Goal: Transaction & Acquisition: Subscribe to service/newsletter

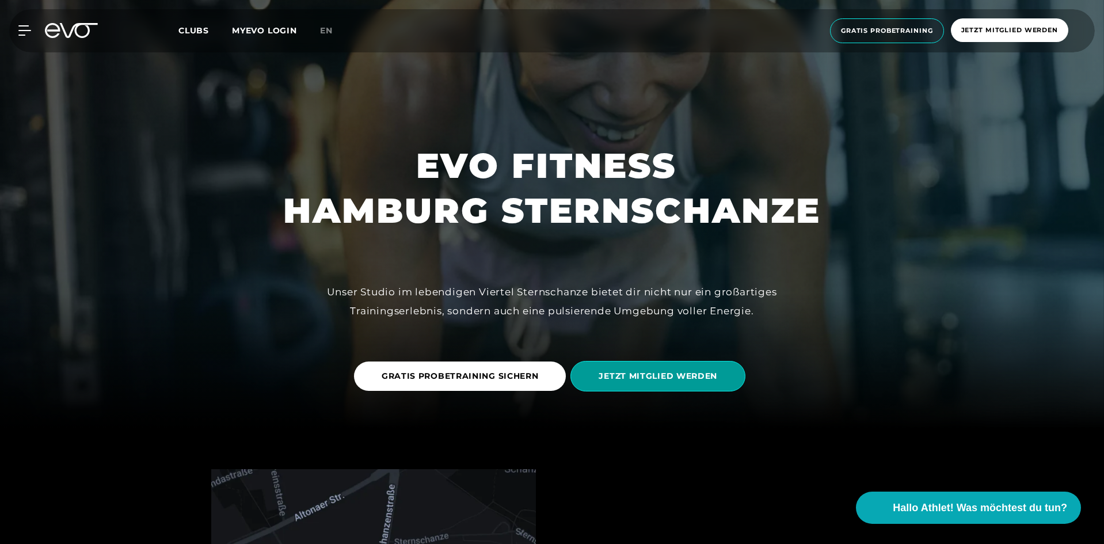
click at [634, 377] on span "JETZT MITGLIED WERDEN" at bounding box center [657, 376] width 119 height 12
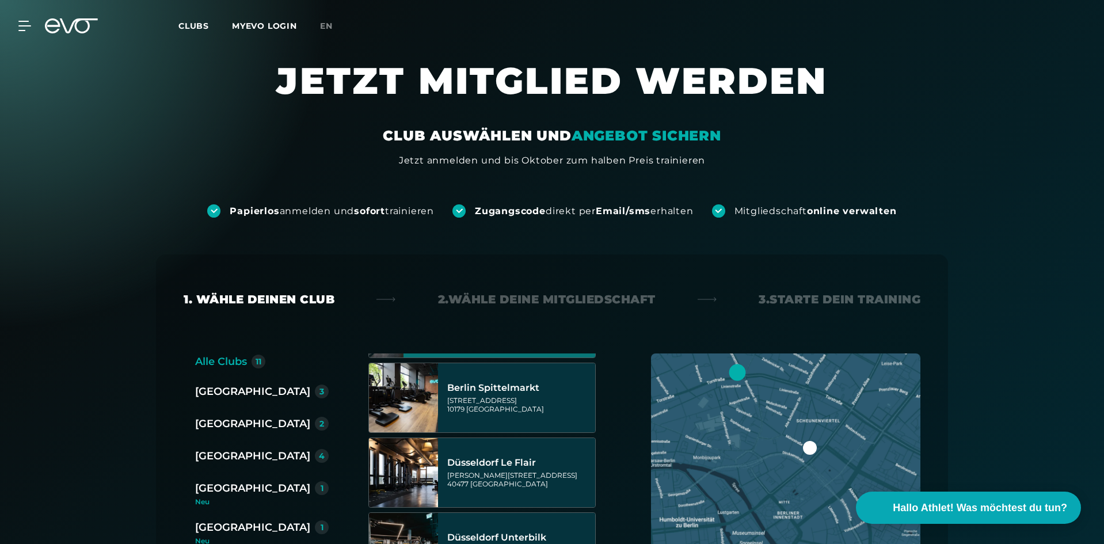
scroll to position [173, 0]
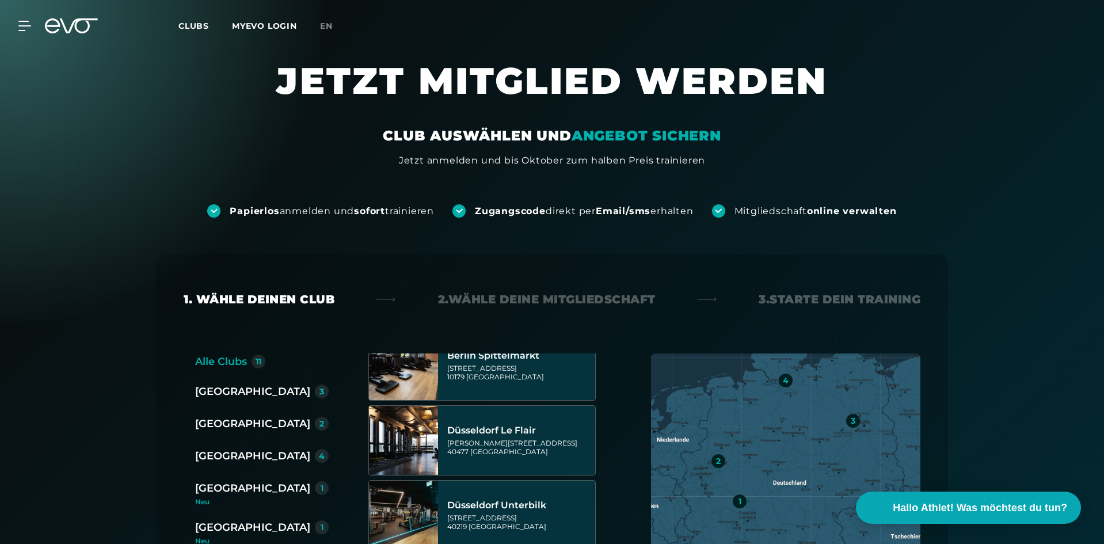
click at [205, 455] on div "[GEOGRAPHIC_DATA]" at bounding box center [252, 456] width 115 height 16
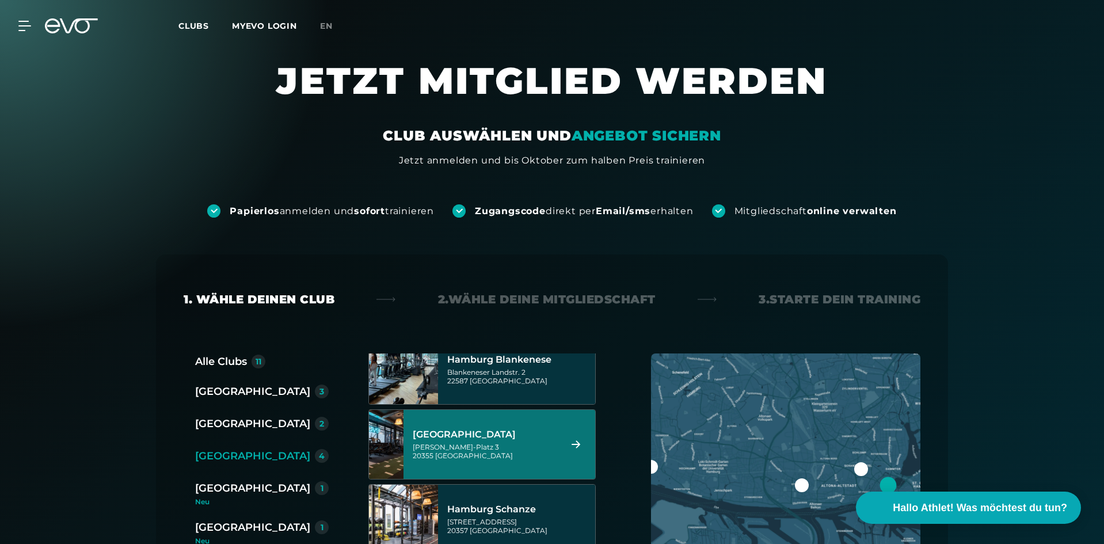
scroll to position [35, 0]
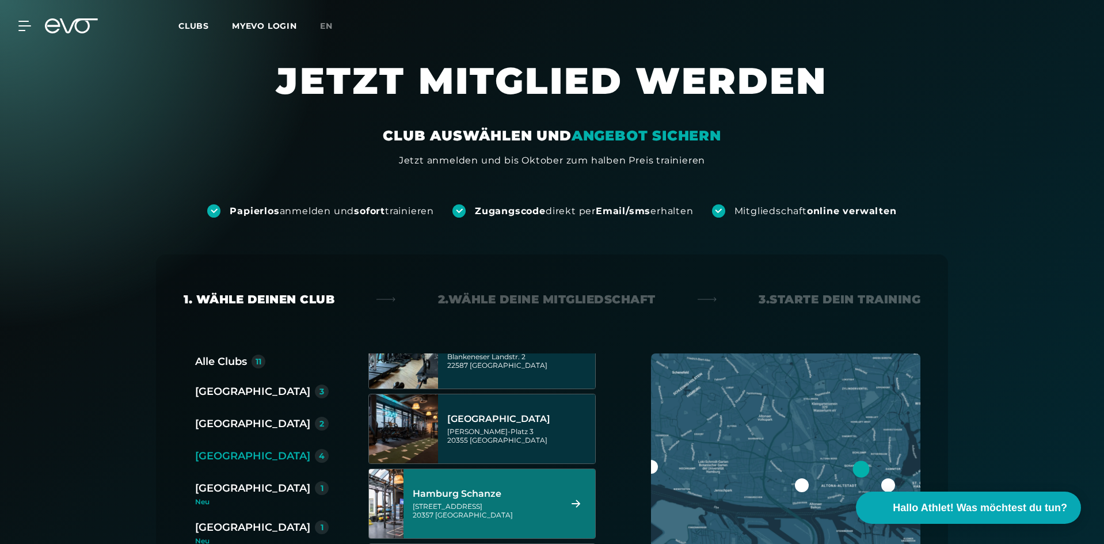
click at [464, 486] on div "Hamburg Schanze Kampstraße 15 20357 Hamburg" at bounding box center [485, 503] width 144 height 51
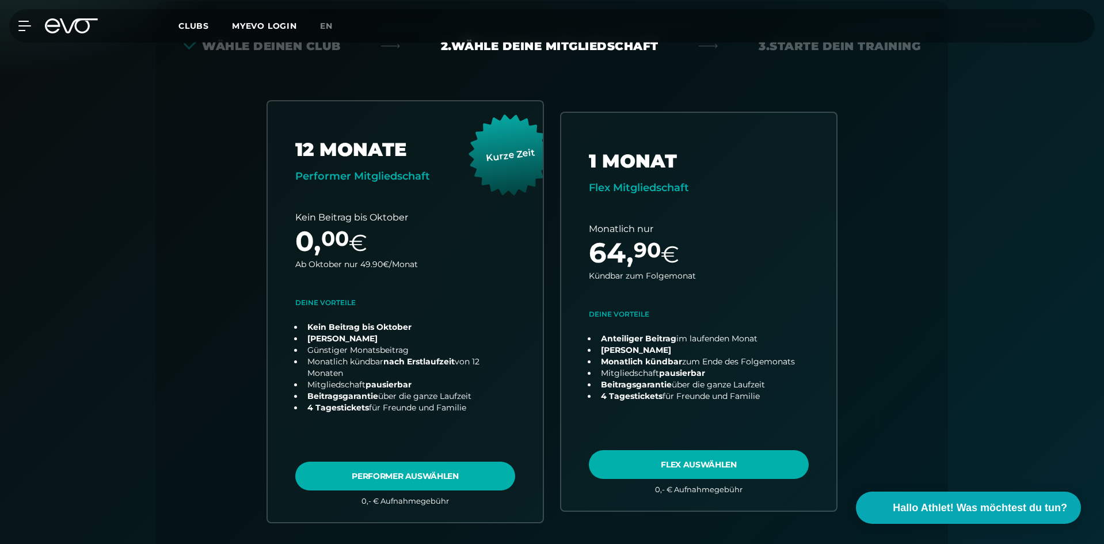
scroll to position [254, 0]
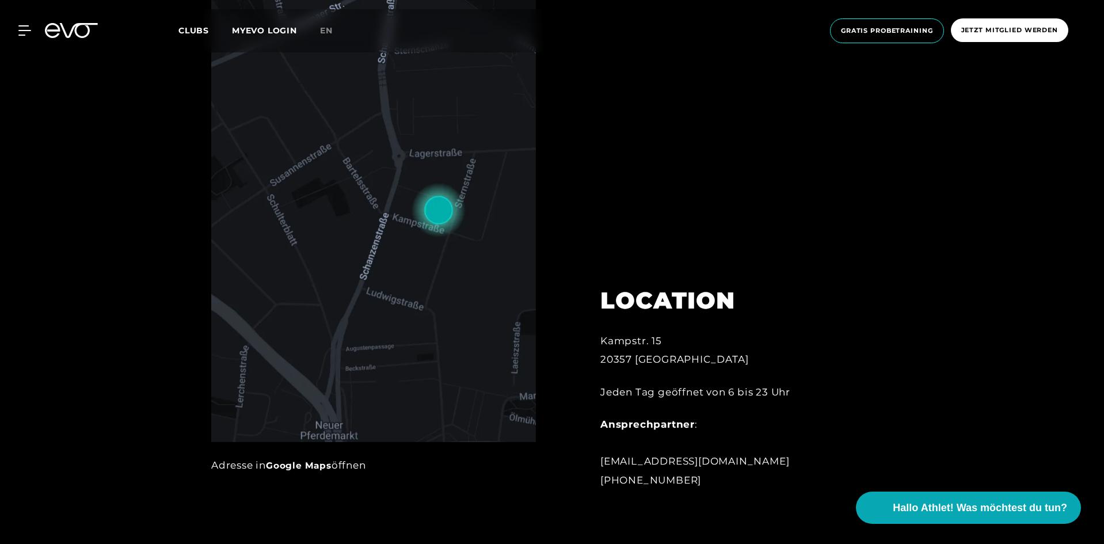
scroll to position [748, 0]
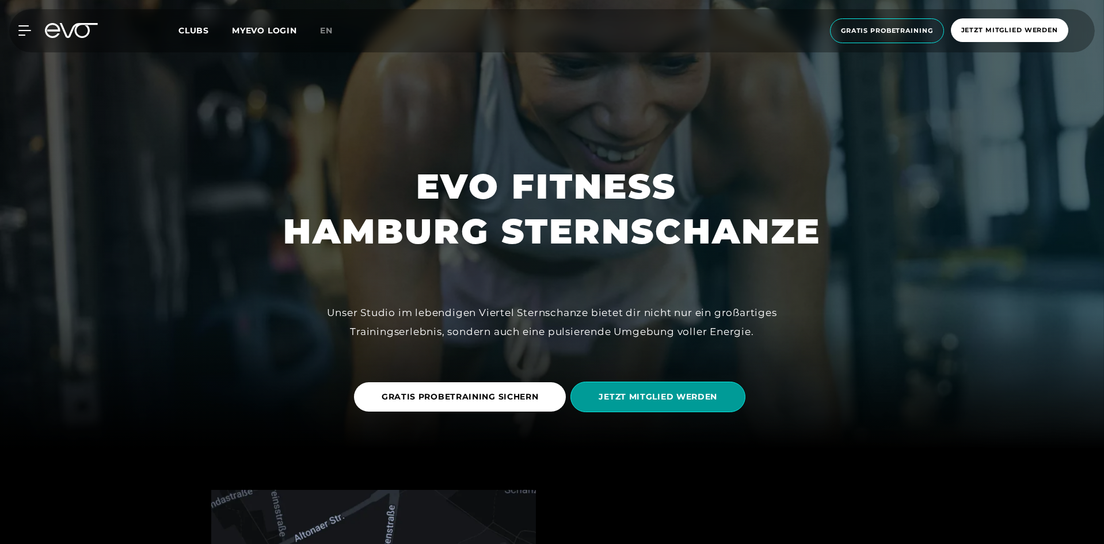
scroll to position [288, 0]
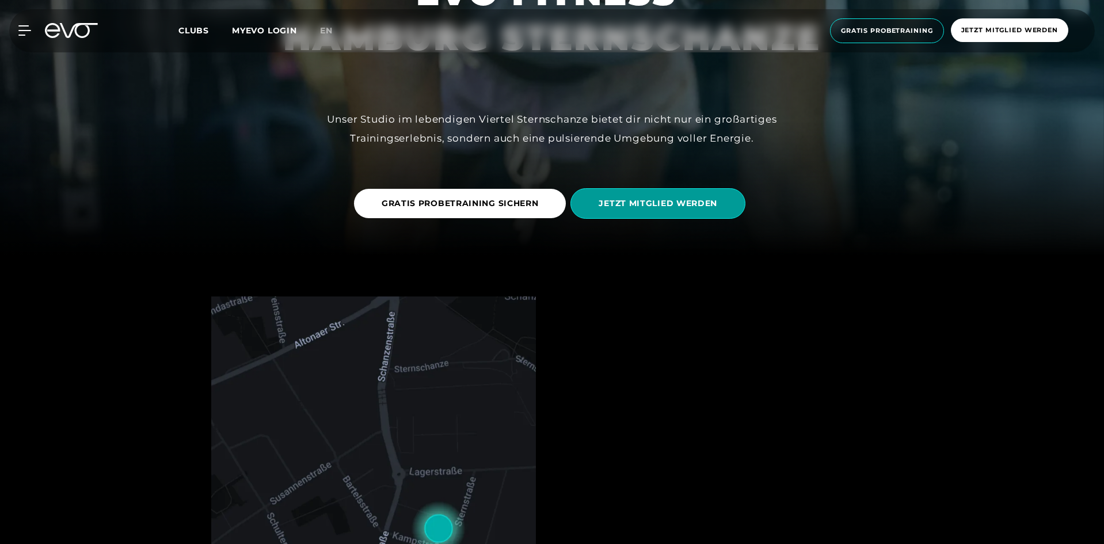
click at [639, 204] on span "JETZT MITGLIED WERDEN" at bounding box center [657, 203] width 119 height 12
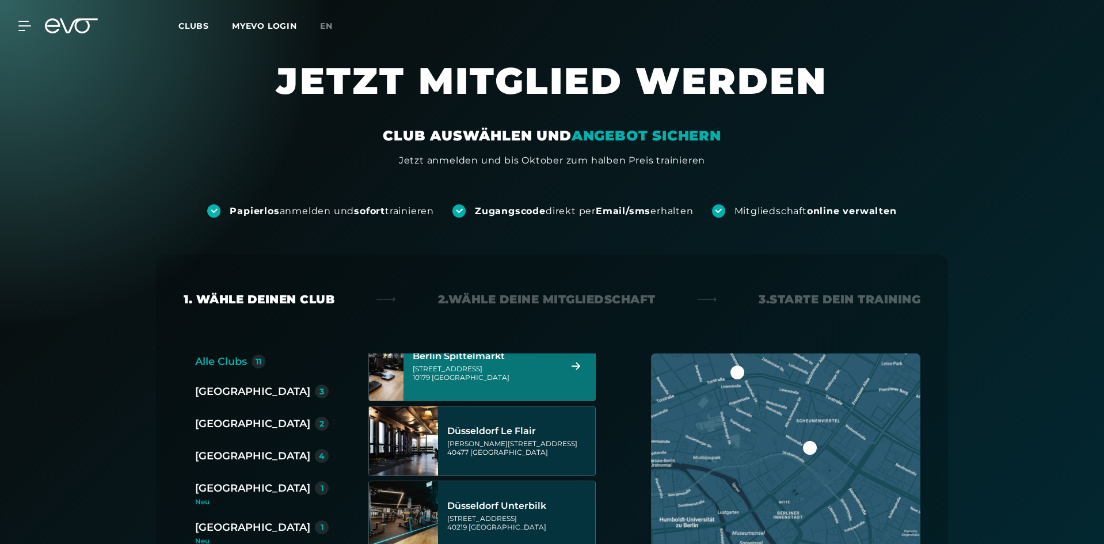
scroll to position [230, 0]
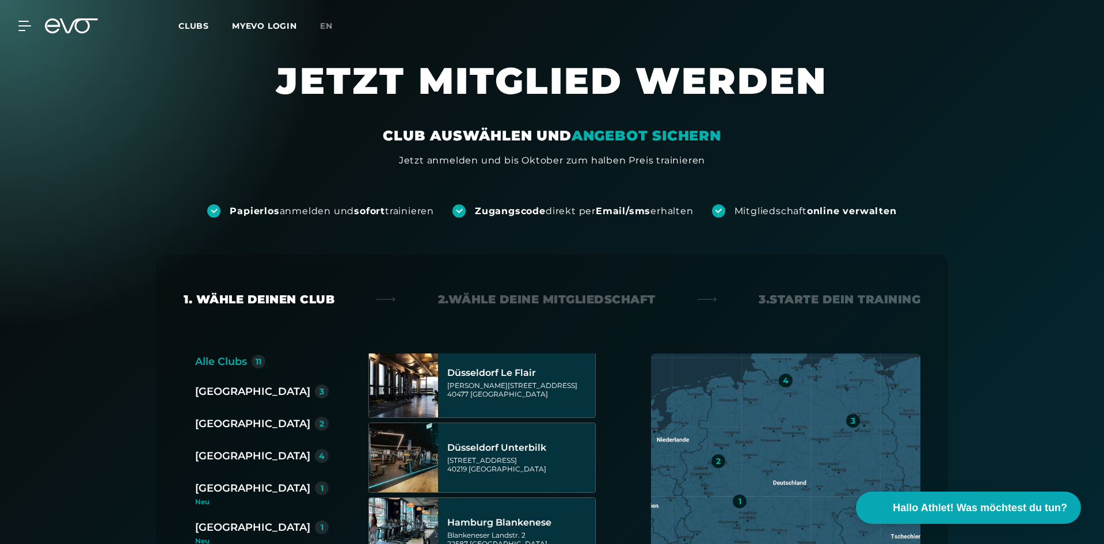
click at [204, 454] on div "[GEOGRAPHIC_DATA]" at bounding box center [252, 456] width 115 height 16
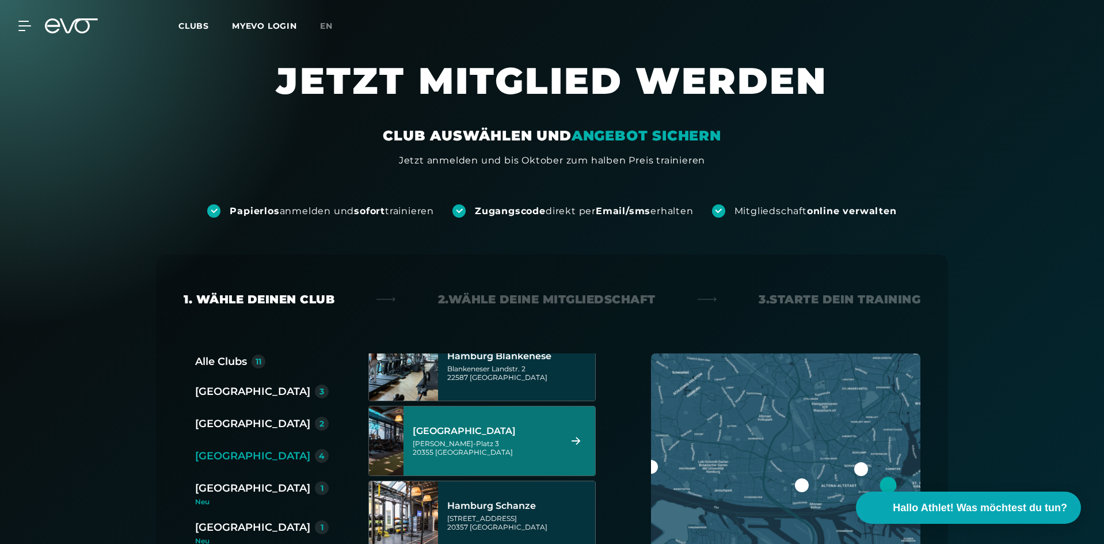
scroll to position [35, 0]
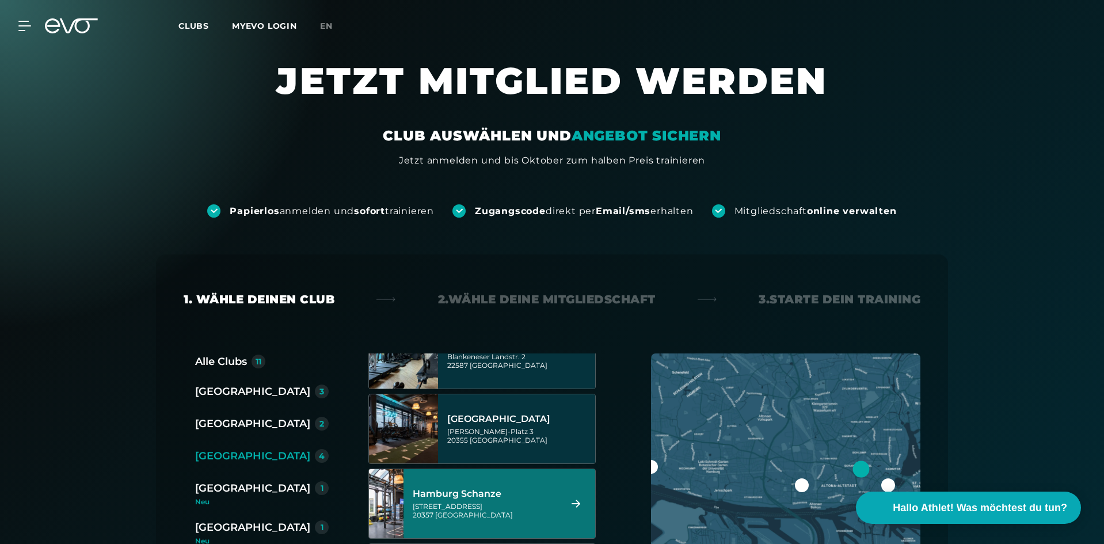
click at [432, 496] on div "Hamburg Schanze" at bounding box center [485, 494] width 144 height 12
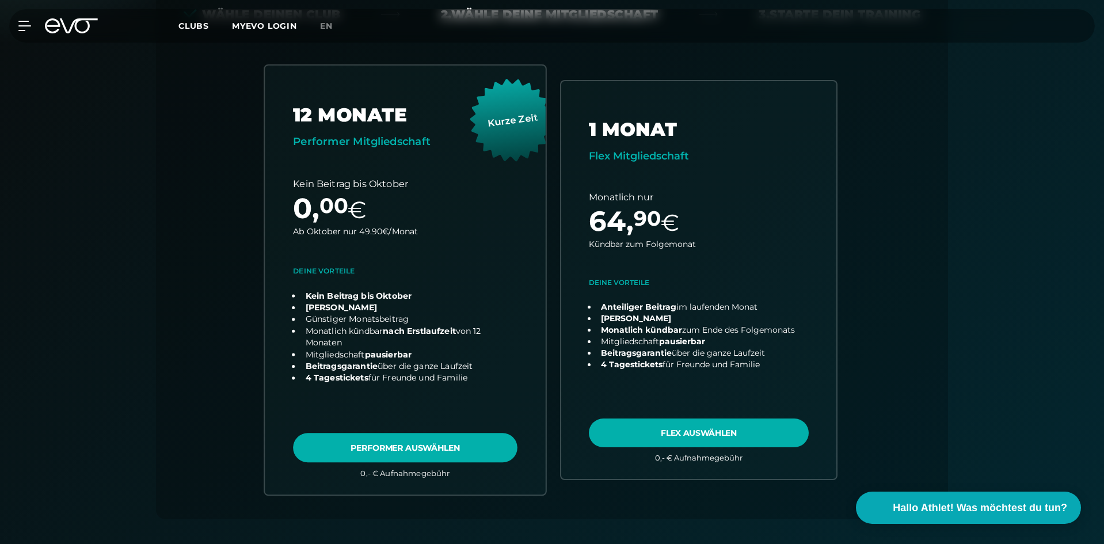
scroll to position [254, 0]
